Goal: Use online tool/utility: Utilize a website feature to perform a specific function

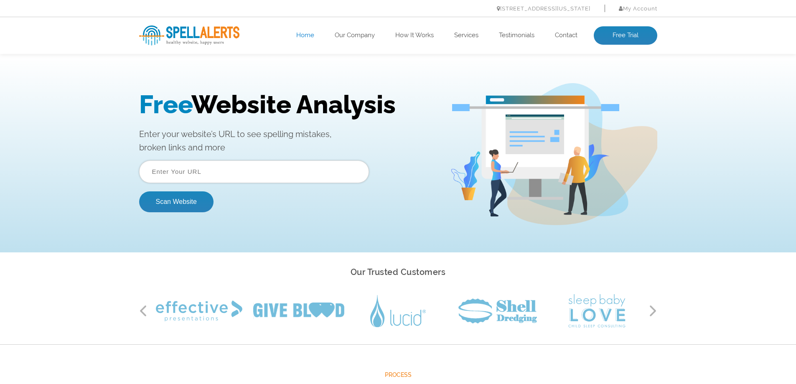
click at [229, 173] on input "text" at bounding box center [254, 171] width 230 height 23
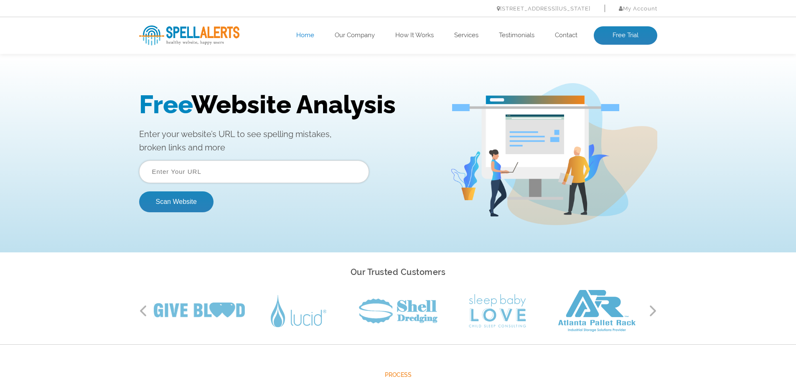
click at [226, 169] on input "text" at bounding box center [254, 171] width 230 height 23
paste input "[URL][DOMAIN_NAME]"
type input "[URL][DOMAIN_NAME]"
click at [167, 208] on button "Scan Website" at bounding box center [176, 201] width 74 height 21
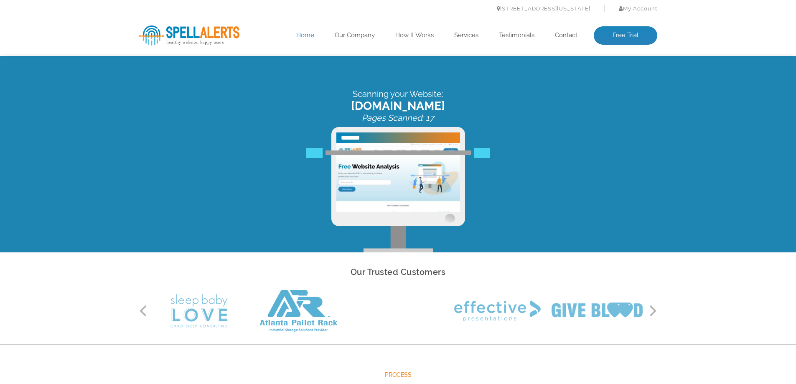
click at [295, 130] on div "Scanning your Website: [DOMAIN_NAME] Pages Scanned: 17" at bounding box center [398, 170] width 530 height 163
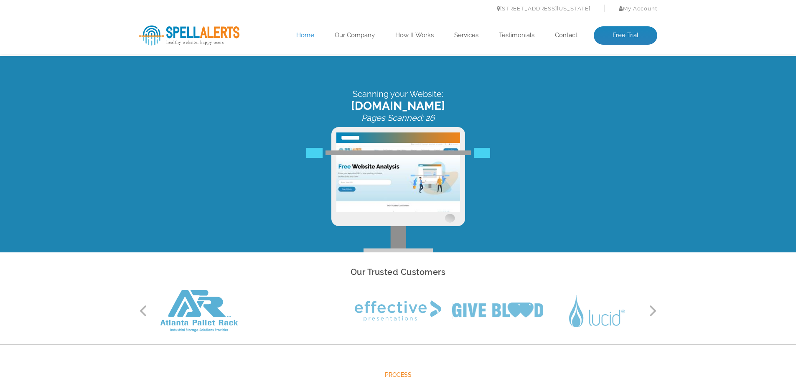
click at [28, 142] on div "Scanning your Website: [DOMAIN_NAME] Pages Scanned: 26" at bounding box center [398, 154] width 796 height 196
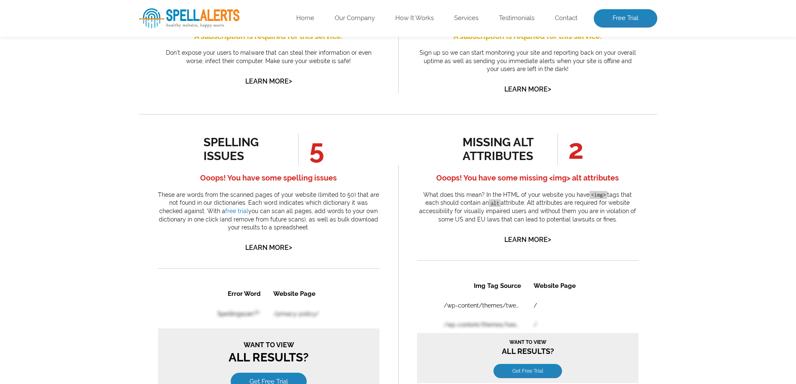
scroll to position [376, 0]
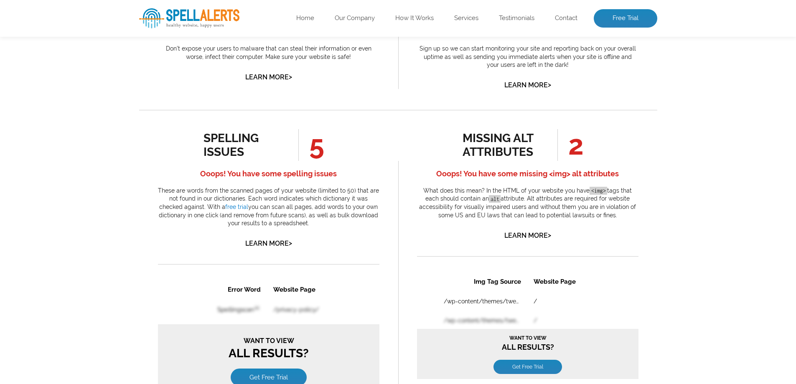
drag, startPoint x: 278, startPoint y: 150, endPoint x: 279, endPoint y: 145, distance: 5.6
drag, startPoint x: 279, startPoint y: 145, endPoint x: 249, endPoint y: 168, distance: 37.8
click at [249, 168] on h4 "Ooops! You have some spelling issues" at bounding box center [268, 173] width 221 height 13
drag, startPoint x: 249, startPoint y: 168, endPoint x: 148, endPoint y: 183, distance: 102.2
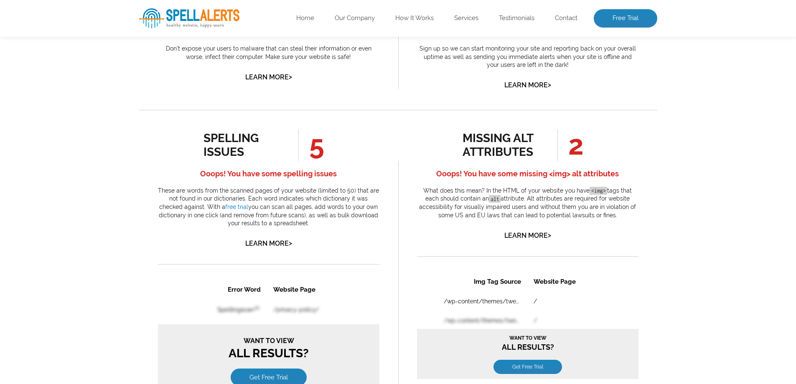
drag, startPoint x: 419, startPoint y: 208, endPoint x: 576, endPoint y: 229, distance: 159.3
click at [576, 229] on div "missing alt attributes 2 Ooops! You have some missing <img> alt attributes What…" at bounding box center [527, 185] width 221 height 112
click at [507, 302] on link "/wp-content/themes/twentysixteen-child/assets/images/menu.png" at bounding box center [481, 300] width 77 height 7
